Goal: Task Accomplishment & Management: Manage account settings

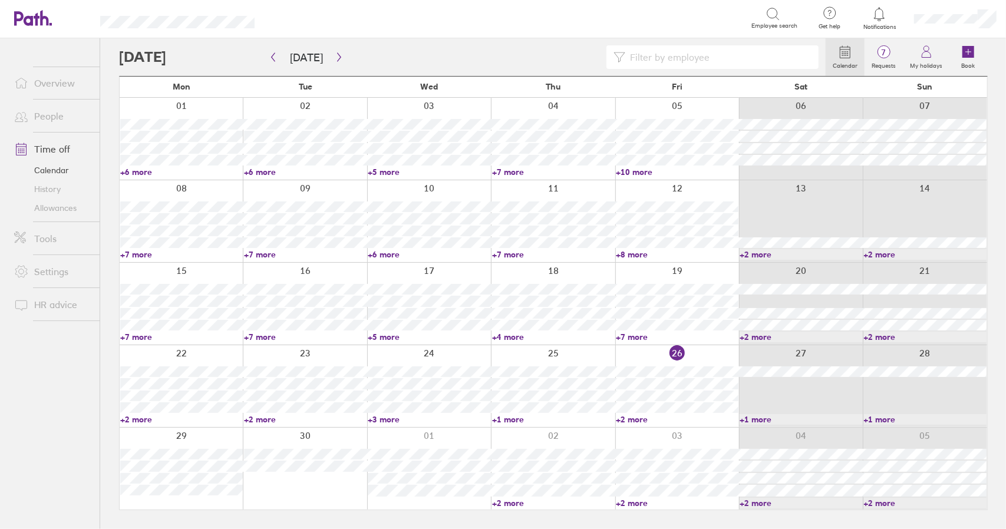
click at [46, 143] on link "Time off" at bounding box center [52, 149] width 95 height 24
click at [510, 503] on link "+2 more" at bounding box center [553, 503] width 123 height 11
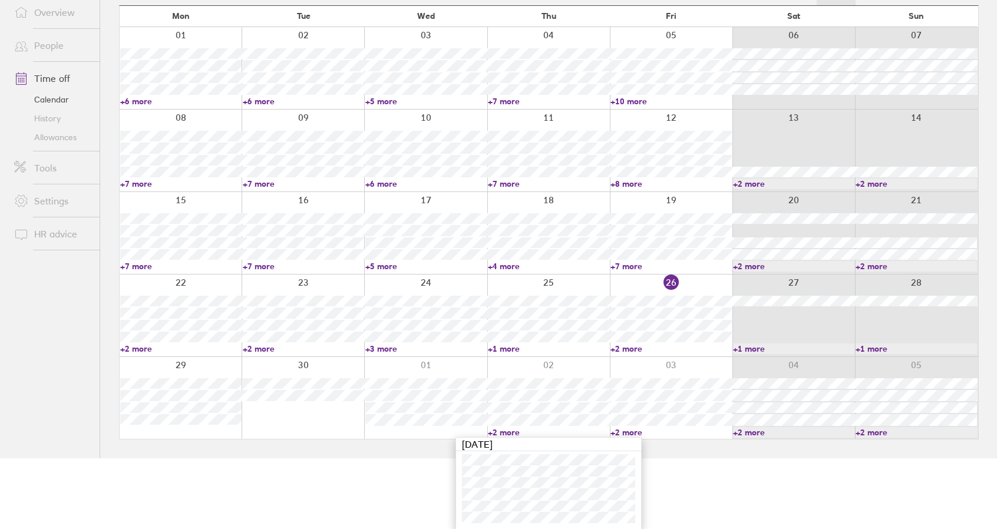
click at [501, 429] on link "+2 more" at bounding box center [548, 432] width 121 height 11
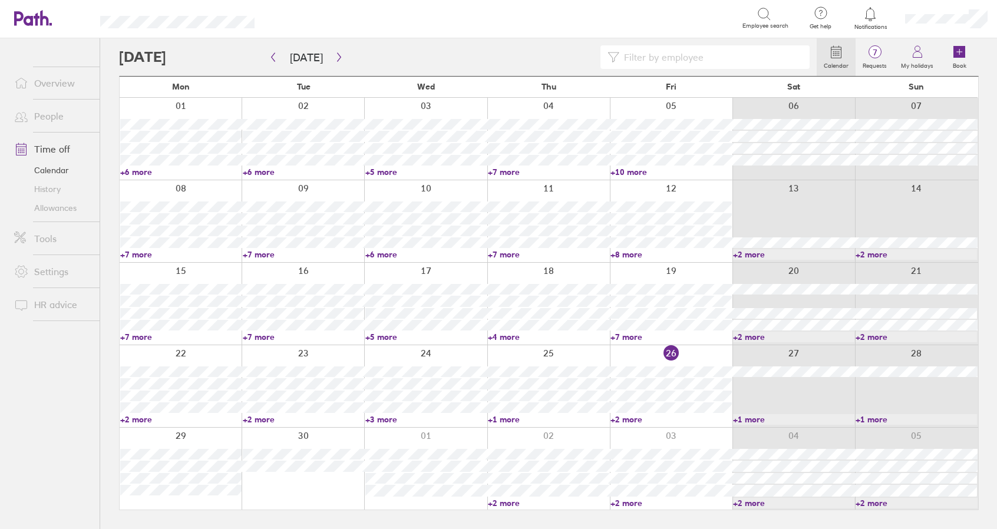
scroll to position [0, 0]
click at [630, 501] on link "+2 more" at bounding box center [677, 503] width 123 height 11
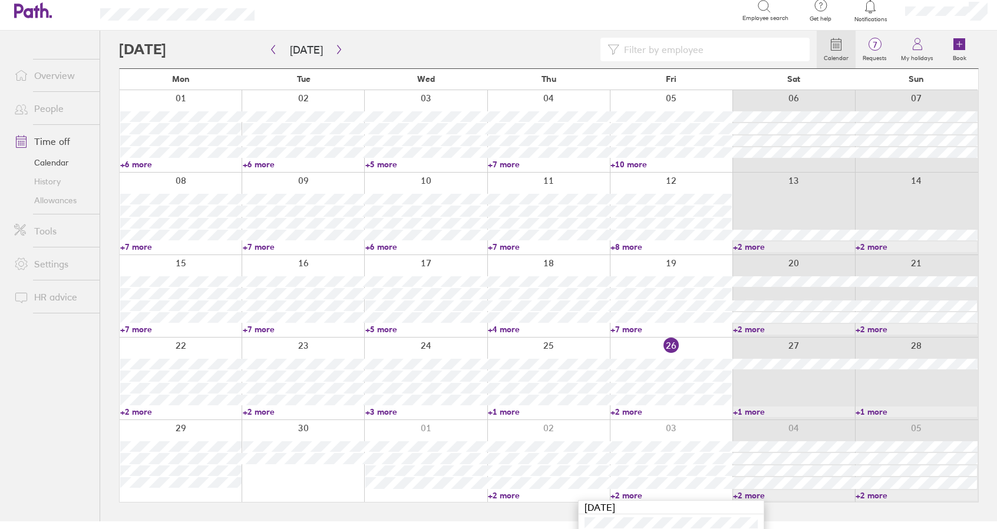
scroll to position [71, 0]
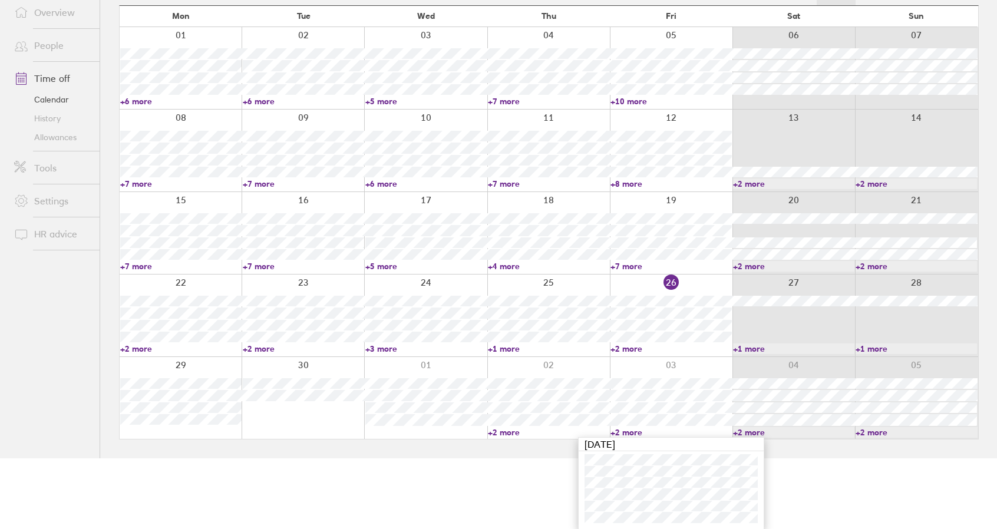
click at [632, 432] on link "+2 more" at bounding box center [670, 432] width 121 height 11
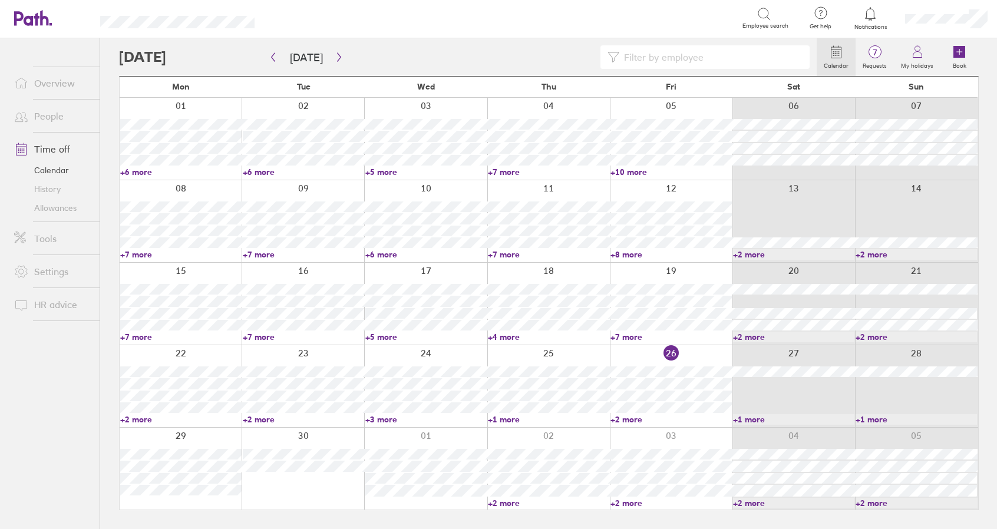
scroll to position [0, 0]
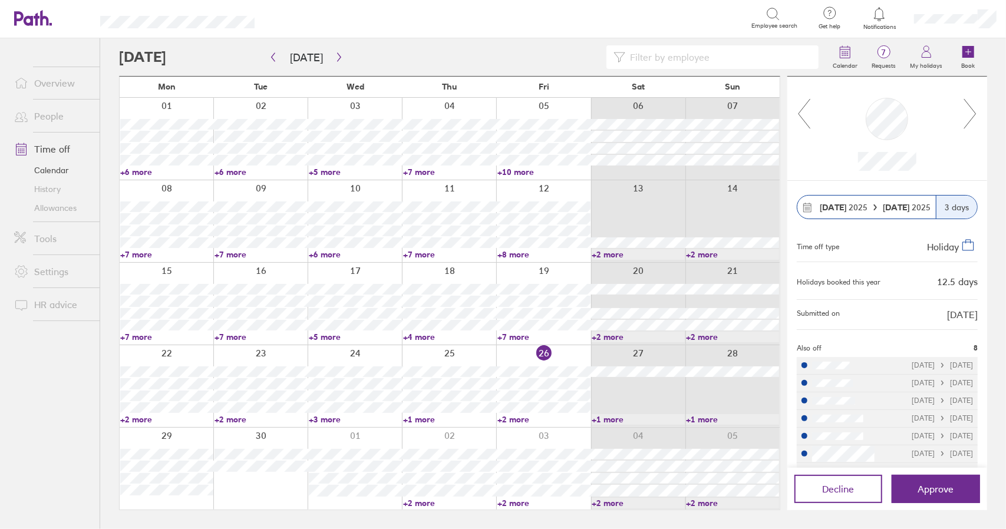
click at [617, 506] on link "+2 more" at bounding box center [637, 503] width 93 height 11
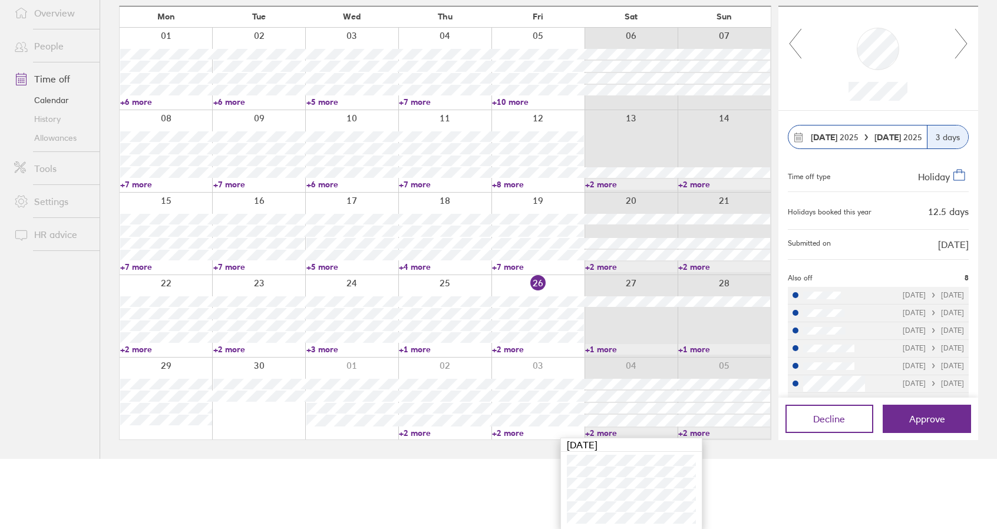
scroll to position [71, 0]
click at [597, 431] on link "+2 more" at bounding box center [631, 432] width 92 height 11
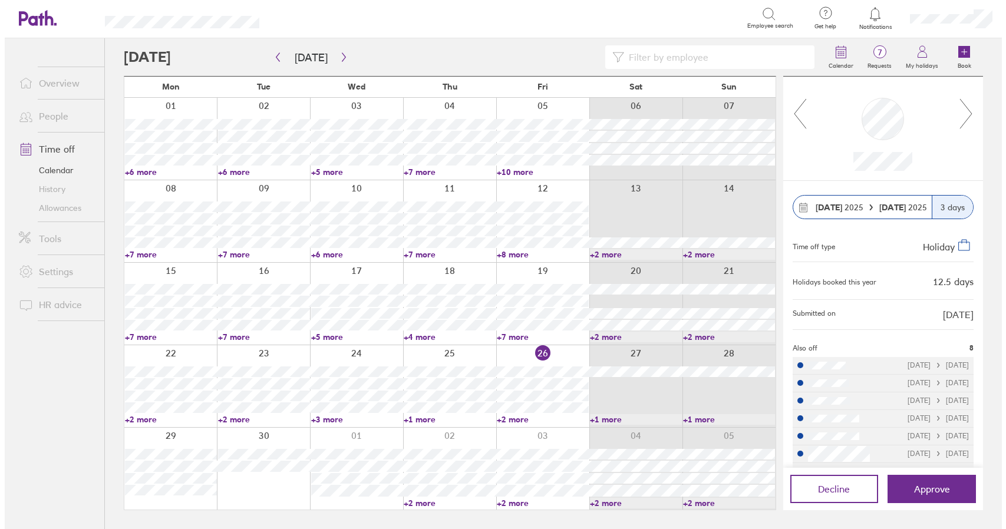
scroll to position [0, 0]
click at [345, 526] on main "[DATE] [DATE] Mon Tue Wed Thu Fri Sat Sun 01 02 03 04 05 06 07 +6 more +6 more …" at bounding box center [553, 283] width 868 height 491
click at [337, 56] on icon "button" at bounding box center [339, 56] width 9 height 9
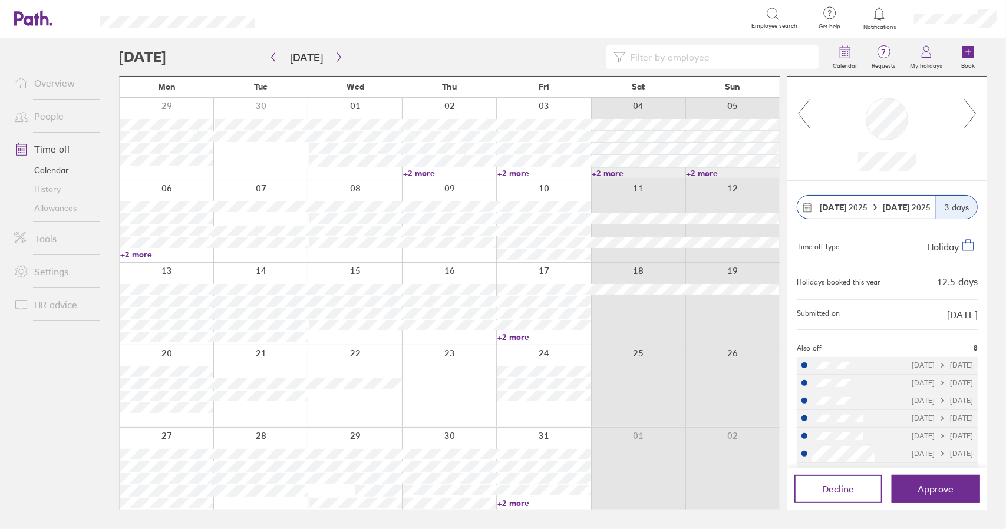
click at [141, 257] on link "+2 more" at bounding box center [166, 254] width 93 height 11
click at [138, 255] on link "+2 more" at bounding box center [166, 254] width 93 height 11
click at [254, 252] on div at bounding box center [260, 221] width 94 height 82
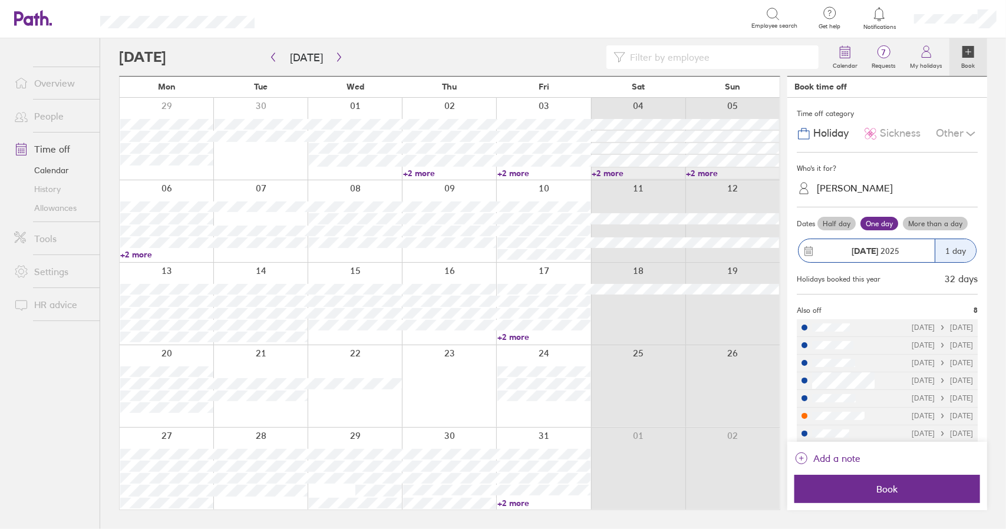
click at [137, 254] on link "+2 more" at bounding box center [166, 254] width 93 height 11
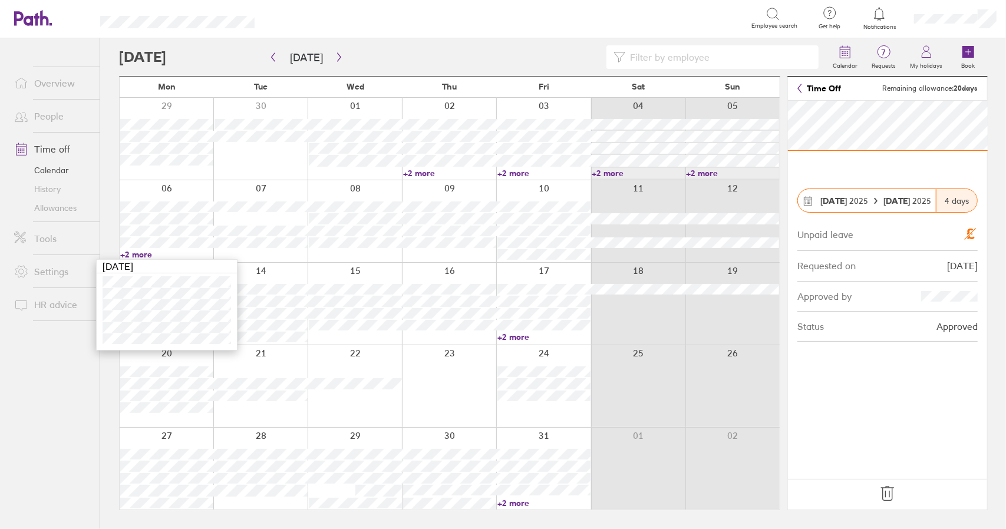
click at [133, 255] on link "+2 more" at bounding box center [166, 254] width 93 height 11
click at [138, 255] on link "+2 more" at bounding box center [166, 254] width 93 height 11
click at [135, 253] on link "+2 more" at bounding box center [166, 254] width 93 height 11
click at [136, 254] on link "+2 more" at bounding box center [166, 254] width 93 height 11
click at [138, 252] on link "+2 more" at bounding box center [166, 254] width 93 height 11
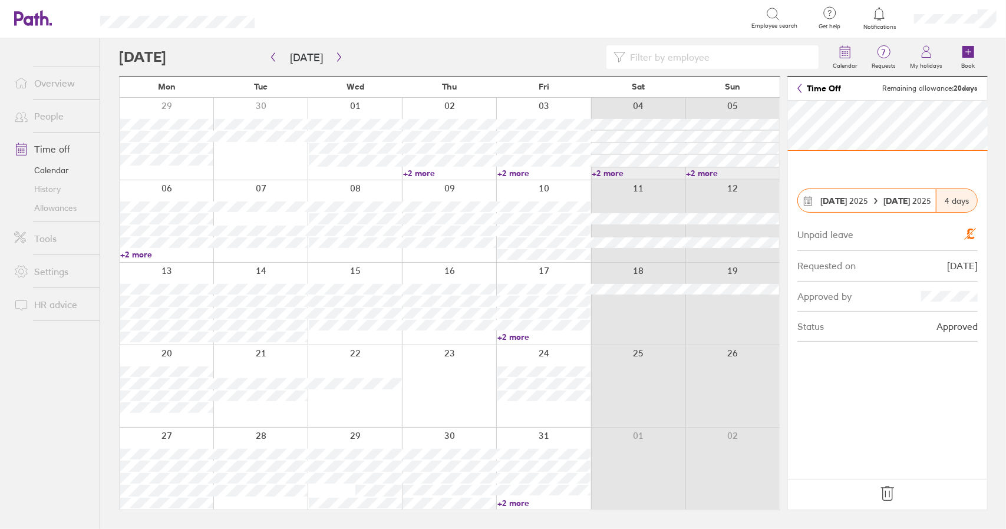
click at [138, 254] on link "+2 more" at bounding box center [166, 254] width 93 height 11
click at [130, 252] on link "+2 more" at bounding box center [166, 254] width 93 height 11
click at [138, 252] on link "+2 more" at bounding box center [166, 254] width 93 height 11
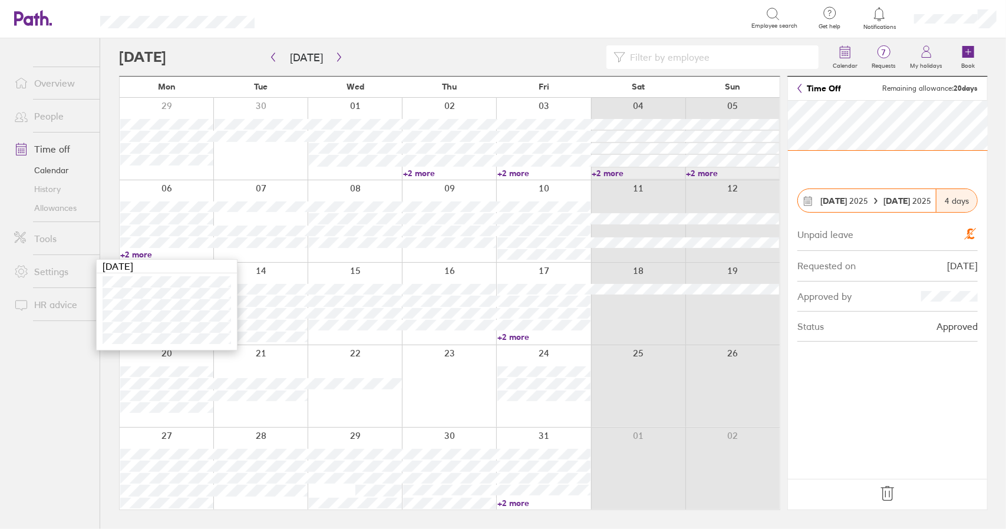
click at [138, 252] on link "+2 more" at bounding box center [166, 254] width 93 height 11
click at [101, 273] on div "Calendar 7 Requests My holidays Book [DATE] [DATE] Mon Tue Wed Thu Fri Sat Sun …" at bounding box center [552, 283] width 905 height 491
click at [49, 148] on link "Time off" at bounding box center [52, 149] width 95 height 24
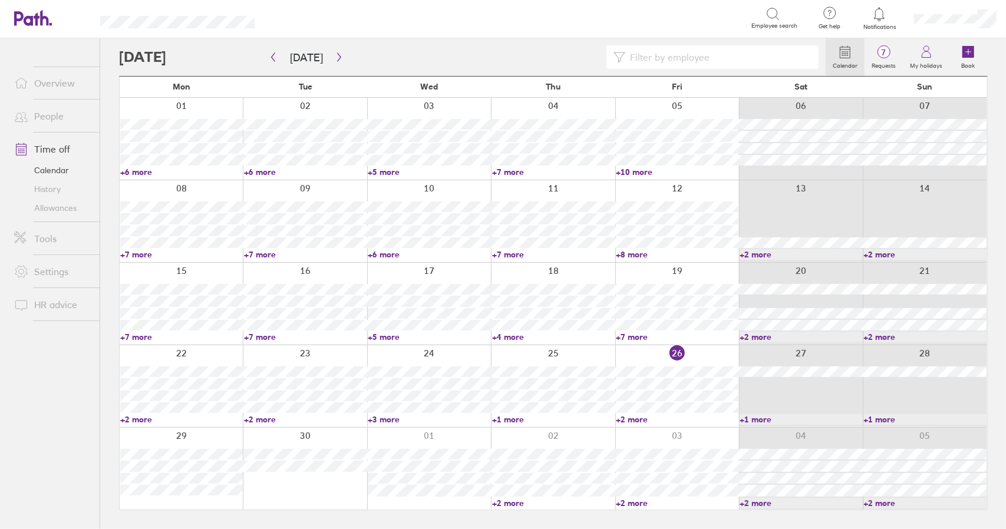
click at [105, 138] on div "Calendar 7 Requests My holidays Book [DATE] [DATE] Mon Tue Wed Thu Fri Sat Sun …" at bounding box center [552, 283] width 905 height 491
click at [64, 148] on link "Time off" at bounding box center [52, 149] width 95 height 24
